Goal: Find specific page/section: Find specific page/section

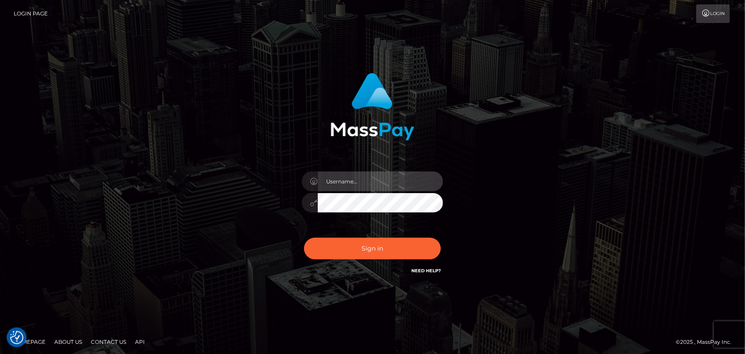
type input "fr.es"
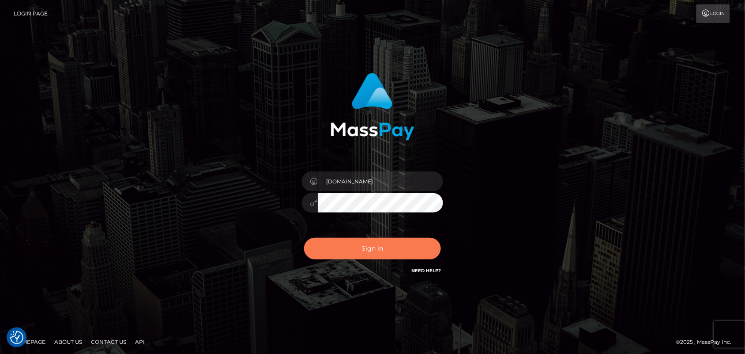
drag, startPoint x: 0, startPoint y: 0, endPoint x: 566, endPoint y: 51, distance: 568.8
click at [405, 250] on button "Sign in" at bounding box center [372, 249] width 137 height 22
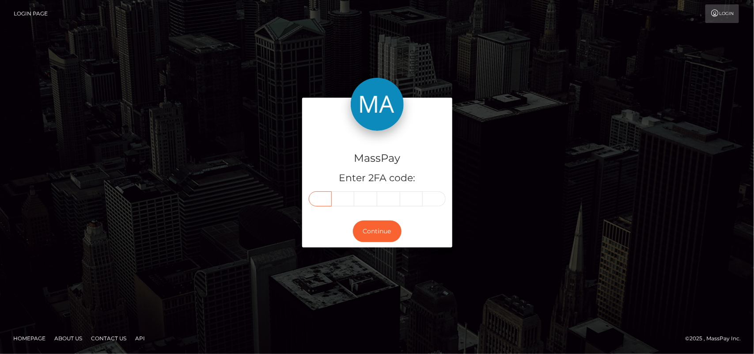
click at [322, 199] on input "text" at bounding box center [320, 198] width 23 height 15
paste input "2"
type input "2"
type input "3"
type input "6"
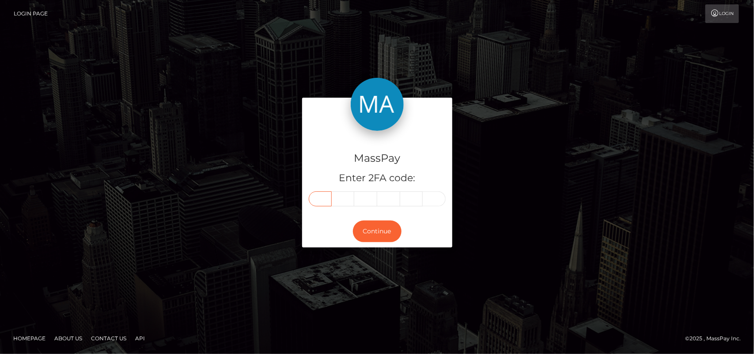
type input "6"
type input "7"
type input "3"
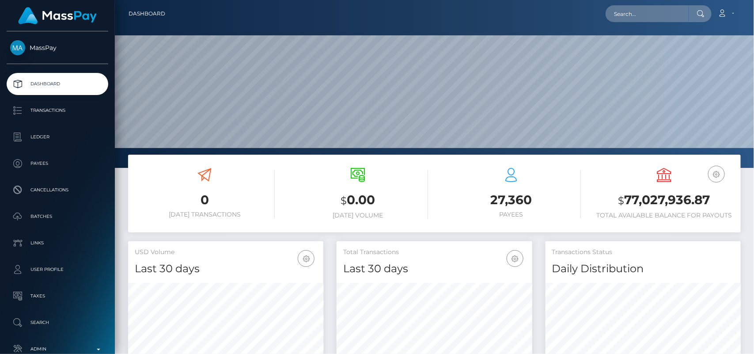
scroll to position [156, 195]
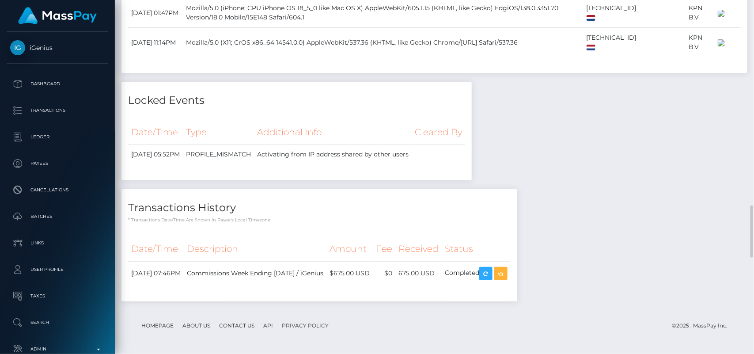
scroll to position [1573, 0]
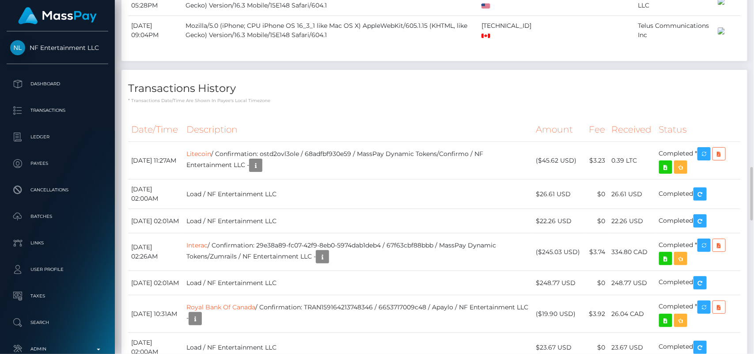
scroll to position [1102, 0]
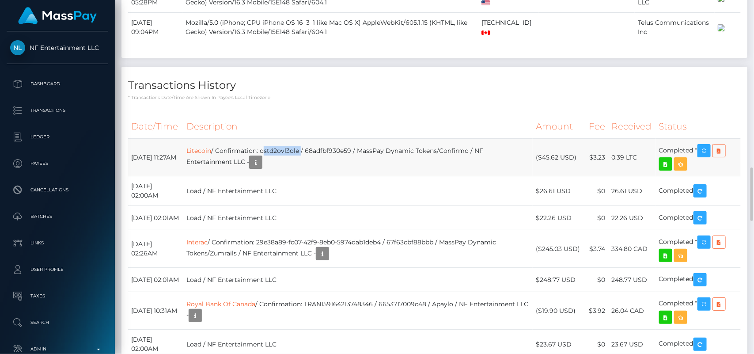
drag, startPoint x: 322, startPoint y: 222, endPoint x: 284, endPoint y: 222, distance: 38.4
click at [284, 176] on td "Litecoin / Confirmation: ostd2ovl3ole / 68adfbf930e59 / MassPay Dynamic Tokens/…" at bounding box center [357, 158] width 349 height 38
copy td "ostd2ovl3ole"
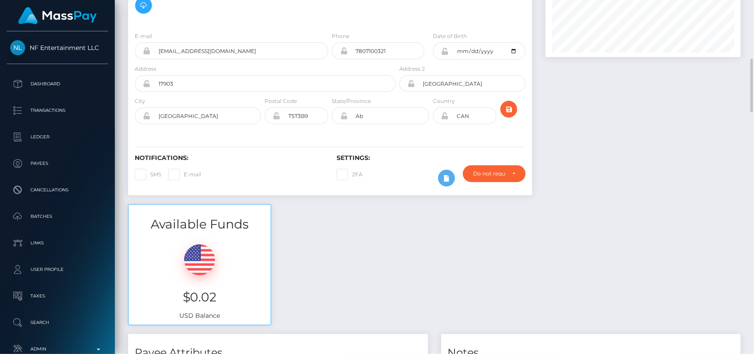
scroll to position [0, 0]
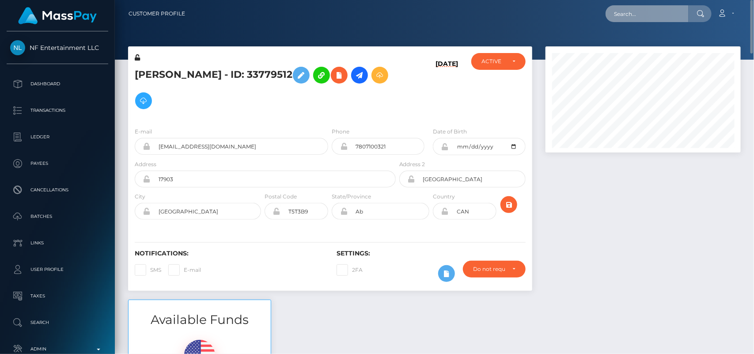
click at [623, 16] on input "text" at bounding box center [646, 13] width 83 height 17
paste input "mooremiya@myyahoo.com"
type input "mooremiya@myyahoo.com"
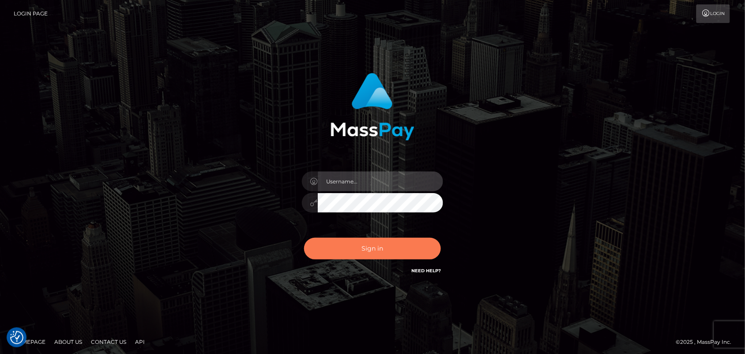
type input "fr.es"
click at [369, 253] on button "Sign in" at bounding box center [372, 249] width 137 height 22
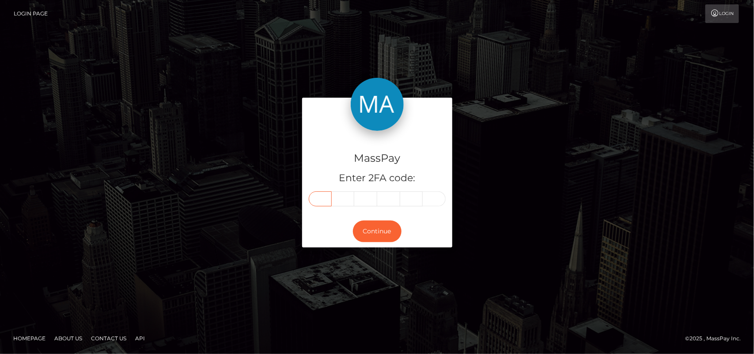
click at [325, 201] on input "text" at bounding box center [320, 198] width 23 height 15
paste input "4"
type input "4"
type input "8"
type input "7"
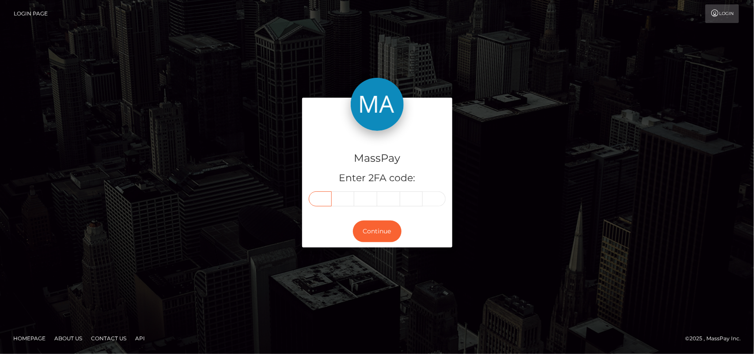
type input "0"
type input "9"
type input "3"
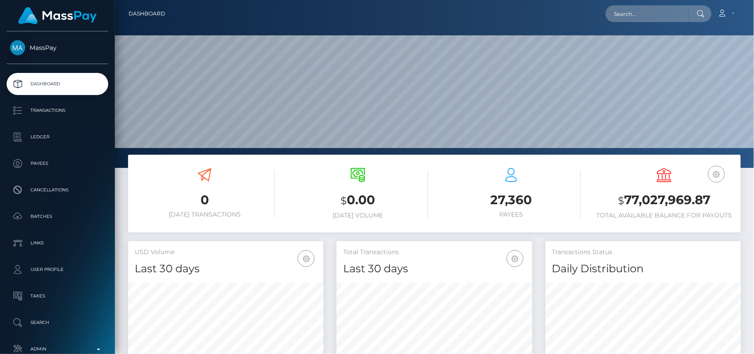
scroll to position [156, 195]
click at [643, 14] on input "text" at bounding box center [646, 13] width 83 height 17
paste input "[EMAIL_ADDRESS][DOMAIN_NAME]"
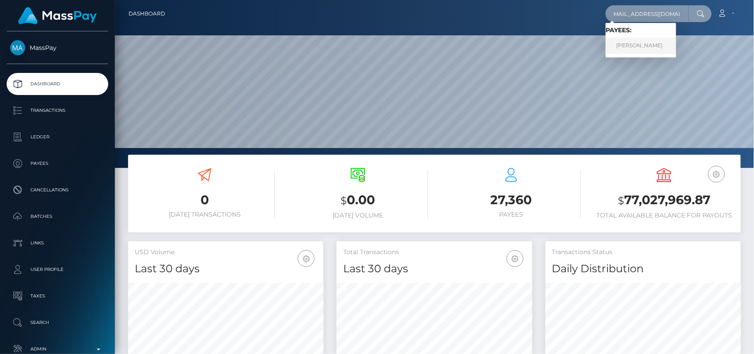
type input "nataliarosas52@gmail.com"
click at [649, 49] on link "NATALIA ROSAS GOYZUETA" at bounding box center [640, 46] width 71 height 16
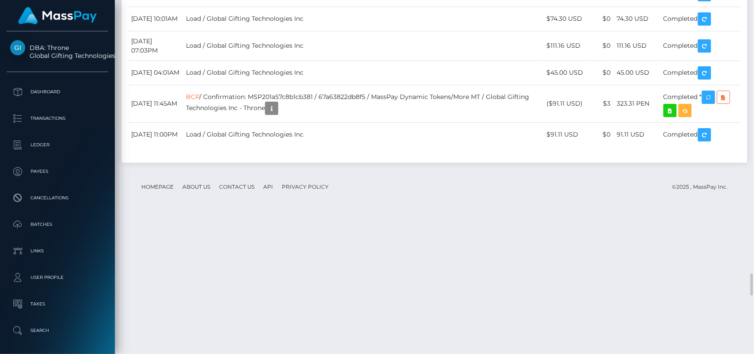
scroll to position [106, 195]
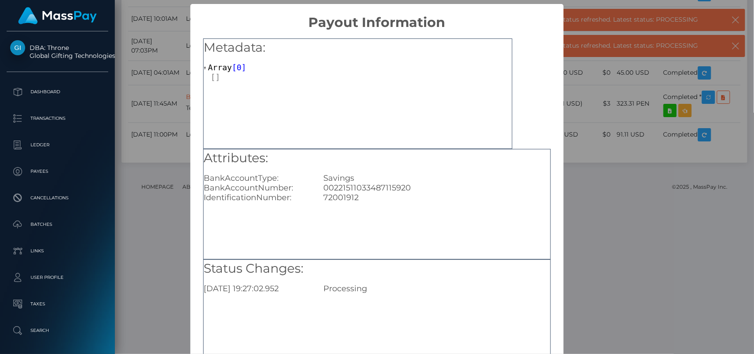
click at [574, 142] on div "× Payout Information Metadata: Array [ 0 ] Attributes: BankAccountType: Savings…" at bounding box center [377, 177] width 754 height 354
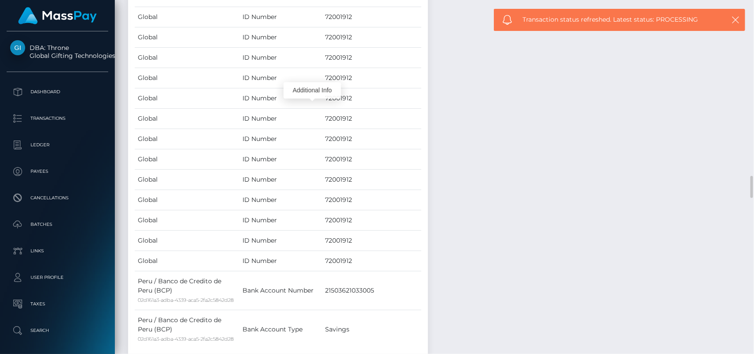
scroll to position [1806, 0]
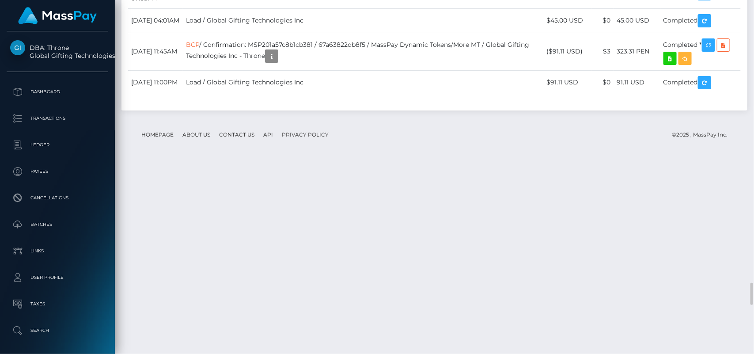
scroll to position [4436, 0]
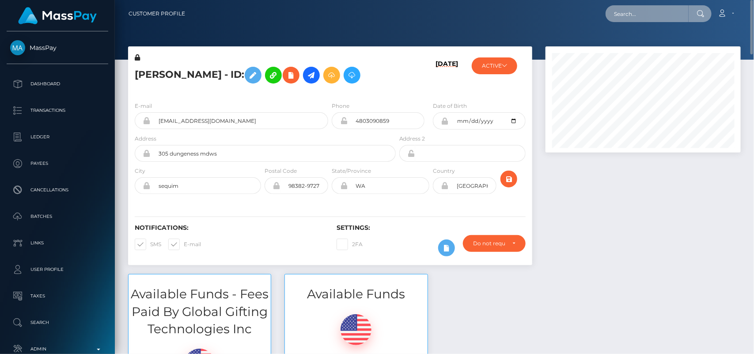
click at [643, 18] on input "text" at bounding box center [646, 13] width 83 height 17
paste input "[EMAIL_ADDRESS][DOMAIN_NAME]"
type input "[EMAIL_ADDRESS][DOMAIN_NAME]"
click at [627, 9] on input "[EMAIL_ADDRESS][DOMAIN_NAME]" at bounding box center [646, 13] width 83 height 17
paste input "[EMAIL_ADDRESS][DOMAIN_NAME]"
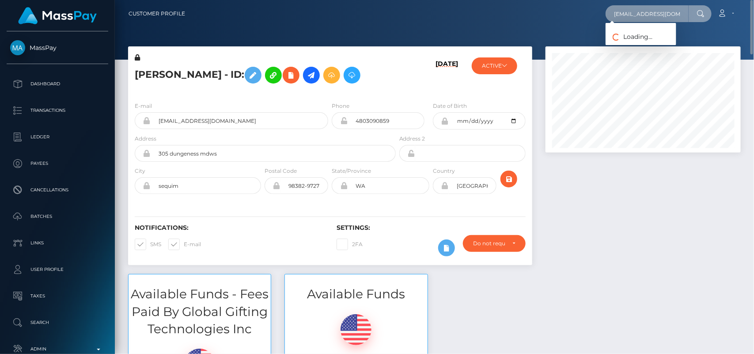
scroll to position [0, 40]
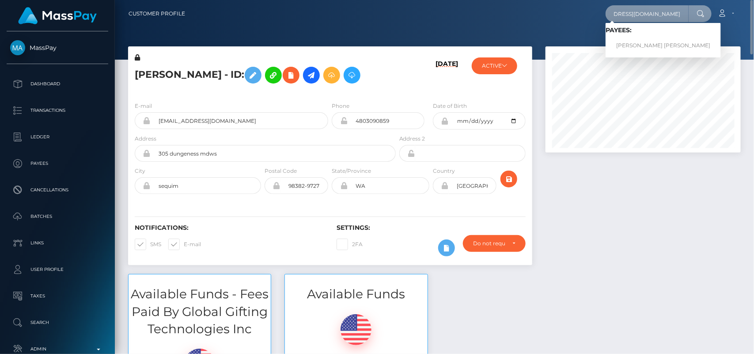
type input "[EMAIL_ADDRESS][DOMAIN_NAME]"
click at [633, 44] on link "[PERSON_NAME] [PERSON_NAME]" at bounding box center [662, 46] width 115 height 16
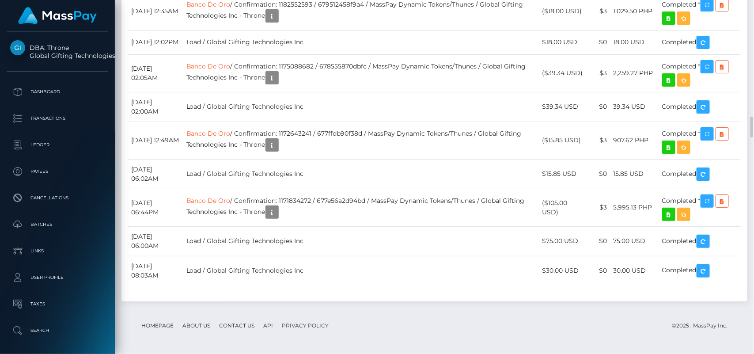
scroll to position [3012, 0]
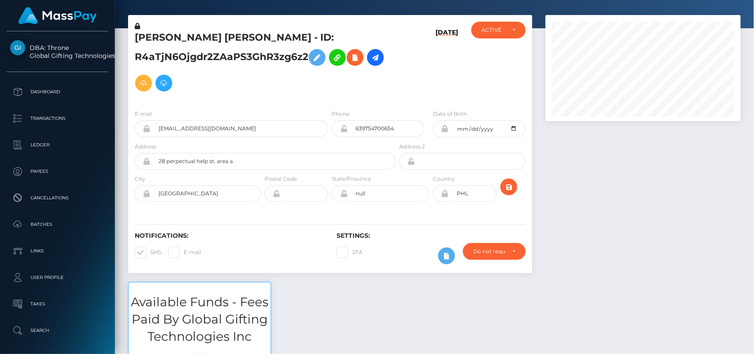
scroll to position [0, 0]
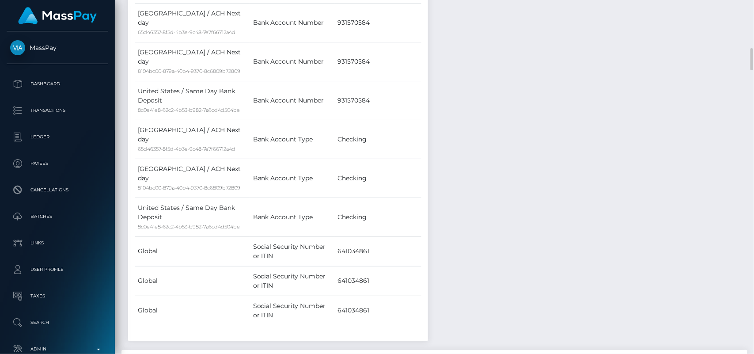
scroll to position [736, 0]
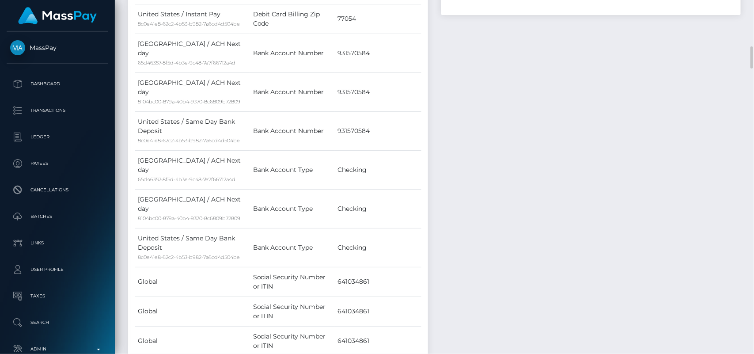
click at [551, 251] on div "Events Type Time Event Changed By" at bounding box center [590, 24] width 313 height 712
click at [489, 59] on div "Events Type Time Event Changed By" at bounding box center [590, 24] width 313 height 712
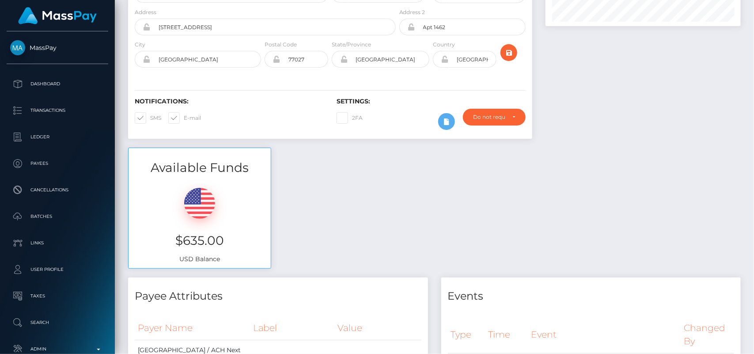
scroll to position [0, 0]
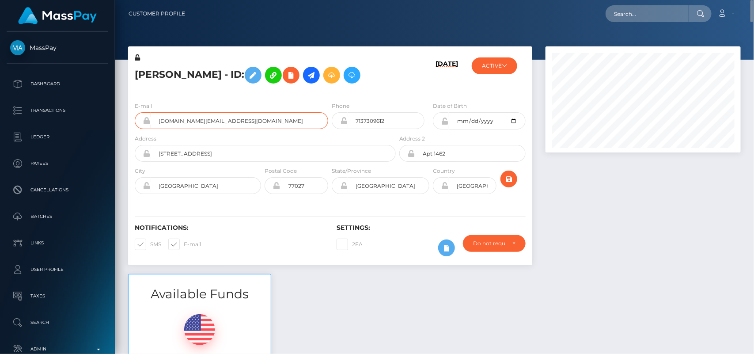
drag, startPoint x: 232, startPoint y: 119, endPoint x: 140, endPoint y: 124, distance: 92.8
click at [140, 124] on div "[DOMAIN_NAME][EMAIL_ADDRESS][DOMAIN_NAME]" at bounding box center [231, 120] width 193 height 17
paste input "[DOMAIN_NAME][EMAIL_ADDRESS][DOMAIN_NAME]"
click at [622, 9] on input "[DOMAIN_NAME][EMAIL_ADDRESS][DOMAIN_NAME]" at bounding box center [646, 13] width 83 height 17
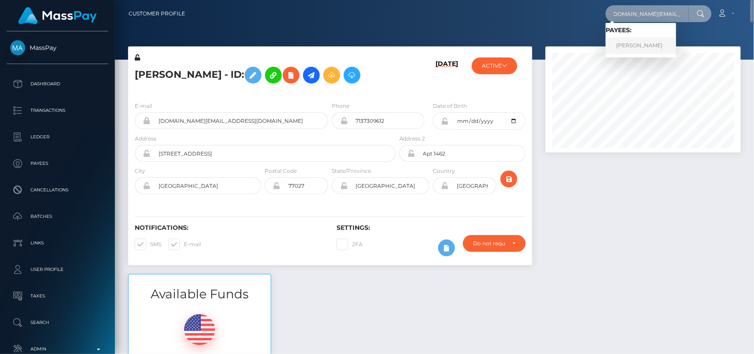
type input "[DOMAIN_NAME][EMAIL_ADDRESS][DOMAIN_NAME]"
click at [643, 49] on link "JENNIFER HIGHTS" at bounding box center [640, 46] width 71 height 16
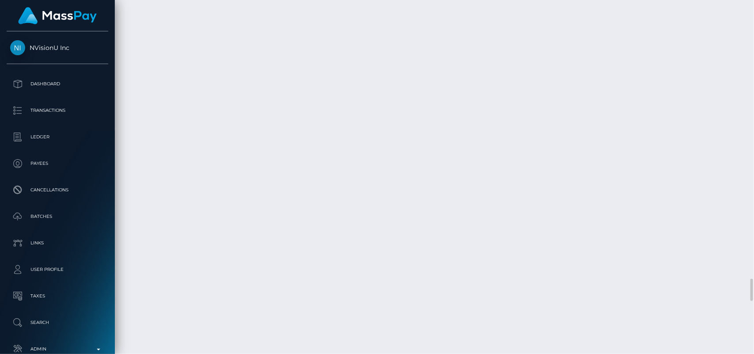
scroll to position [4601, 0]
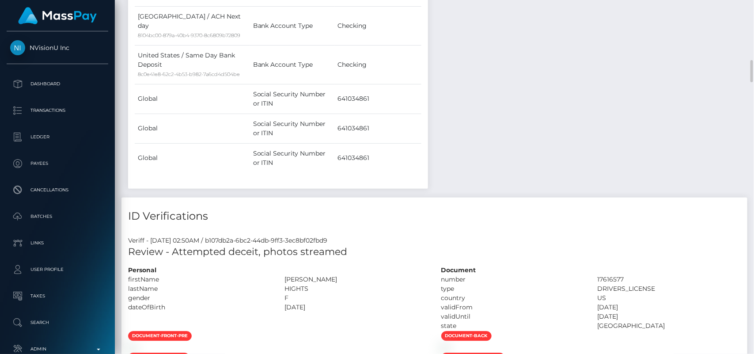
scroll to position [945, 0]
click at [366, 264] on div "Personal firstName [PERSON_NAME]" at bounding box center [277, 296] width 313 height 65
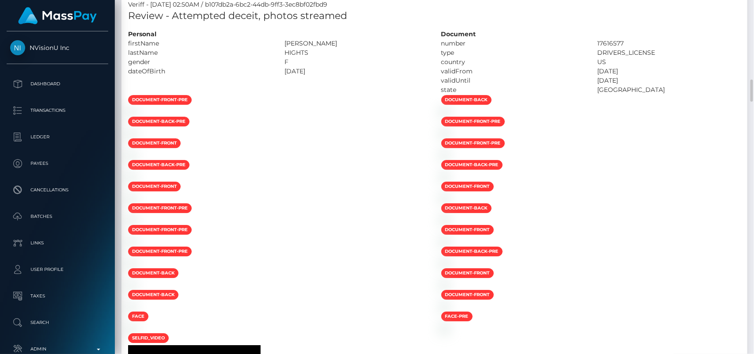
scroll to position [1194, 0]
